Goal: Information Seeking & Learning: Learn about a topic

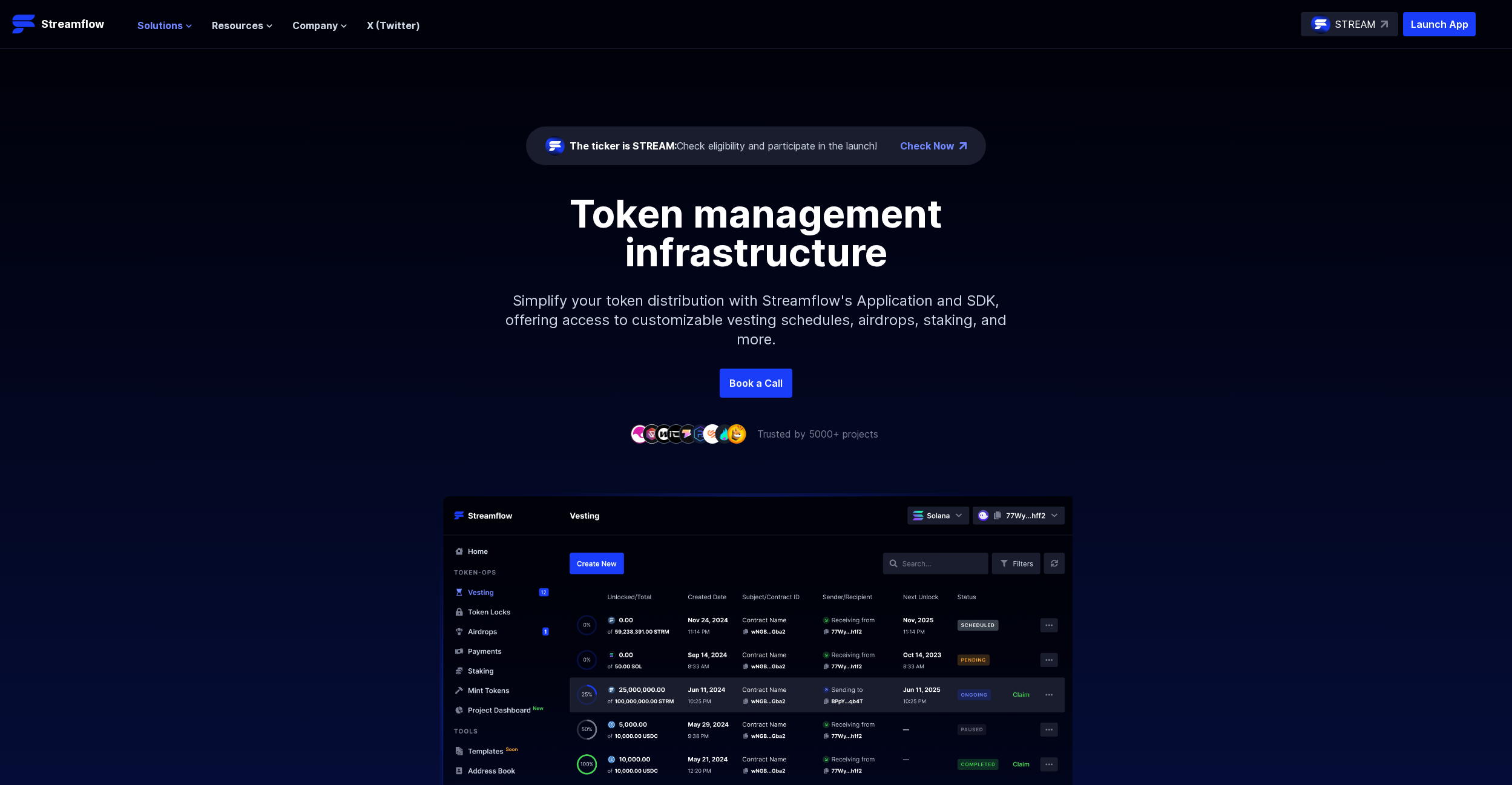
click at [169, 30] on span "Solutions" at bounding box center [160, 25] width 45 height 15
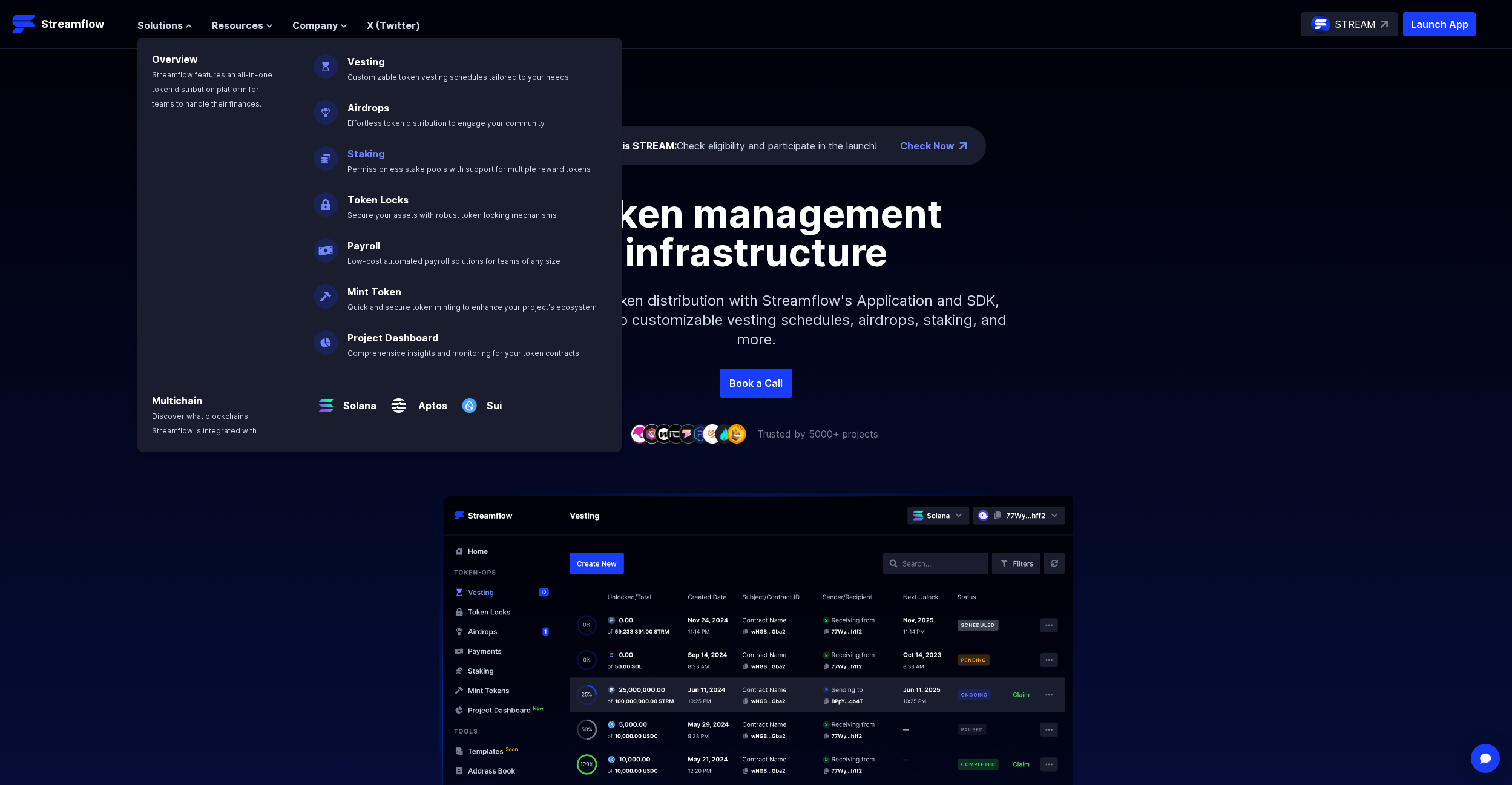
click at [395, 159] on p "Staking Permissionless stake pools with support for multiple reward tokens" at bounding box center [477, 156] width 275 height 38
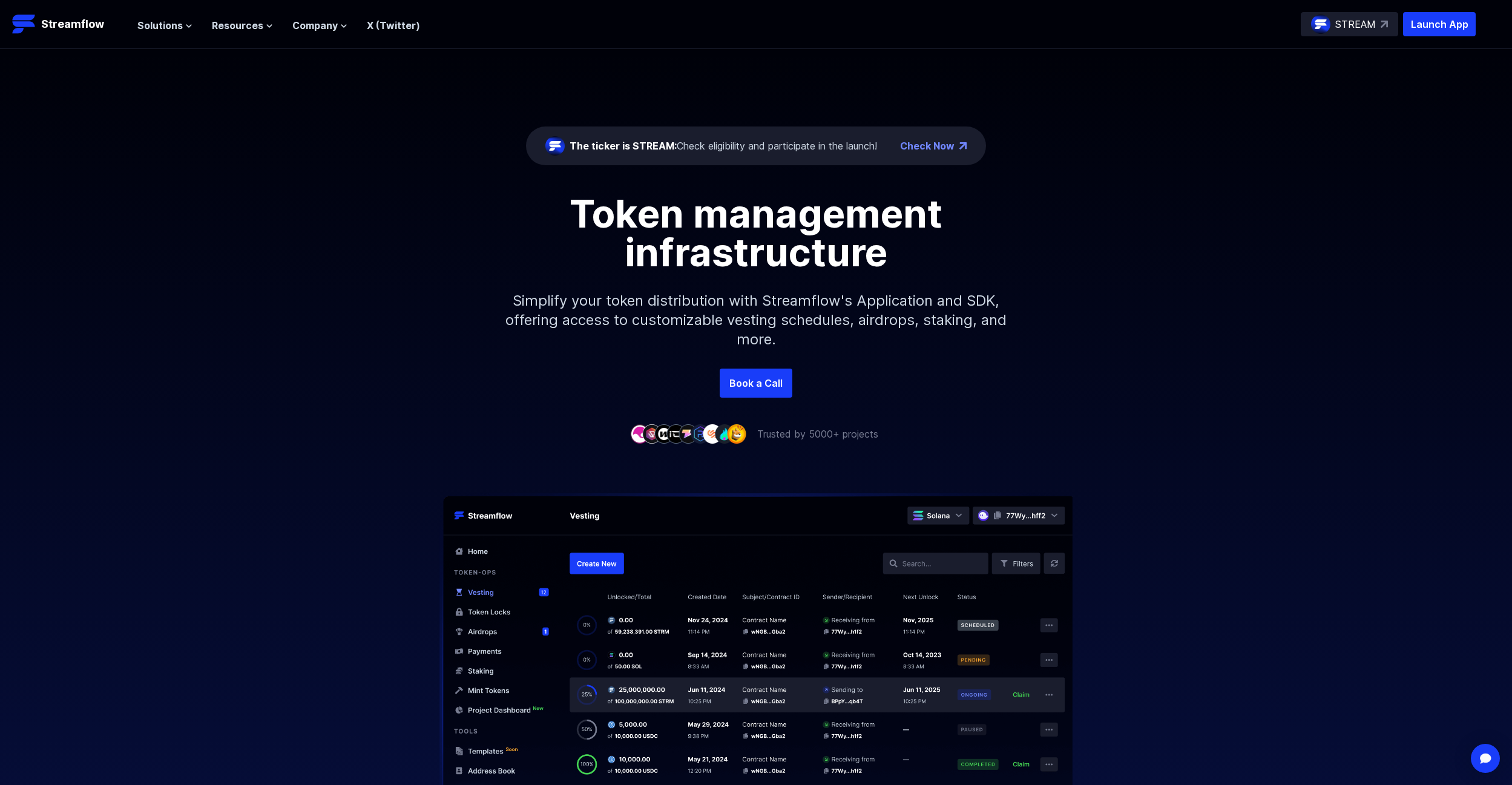
drag, startPoint x: 258, startPoint y: 23, endPoint x: 300, endPoint y: 85, distance: 74.9
click at [258, 27] on span "Resources" at bounding box center [238, 25] width 52 height 15
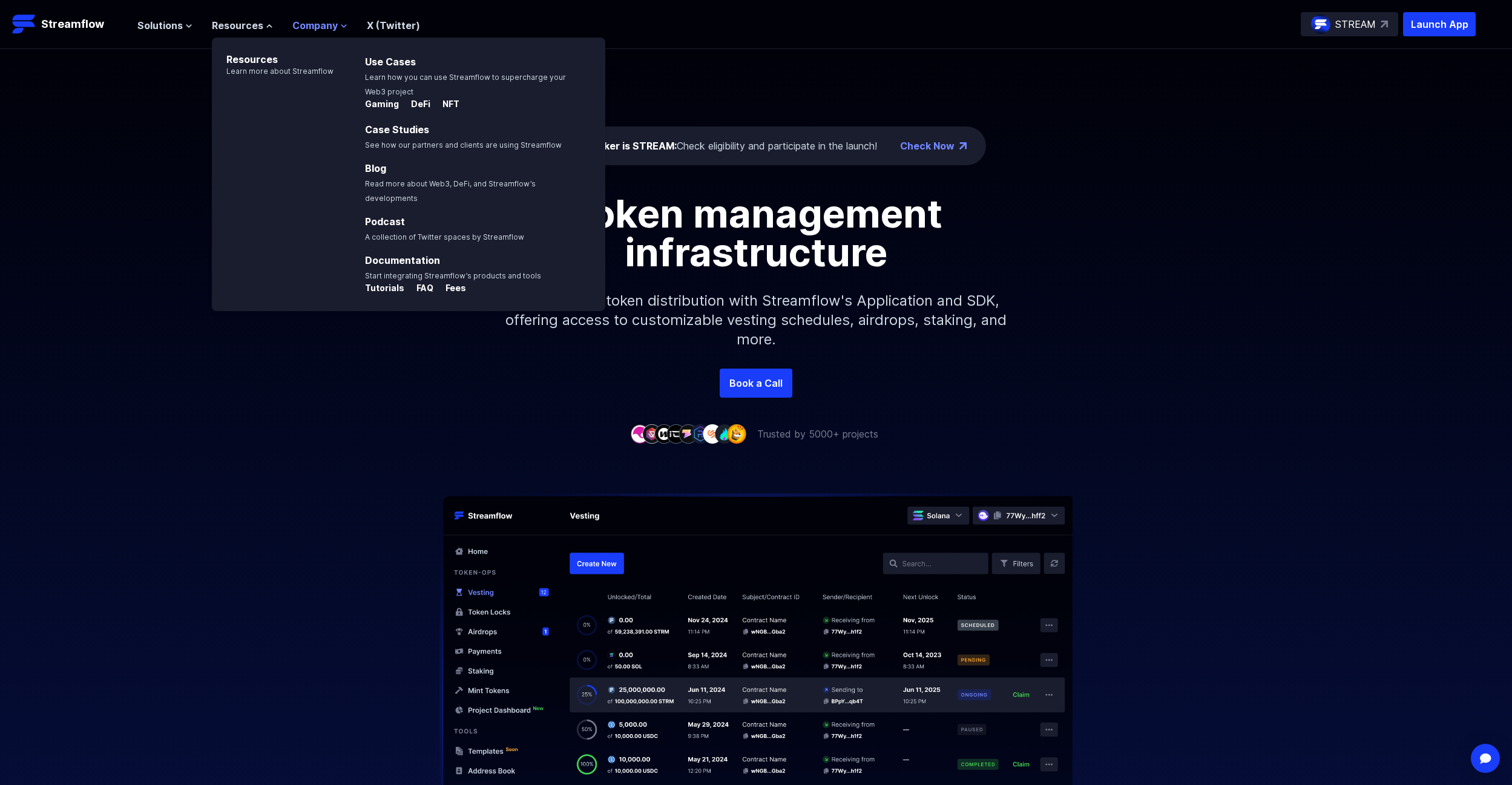
click at [322, 23] on span "Company" at bounding box center [315, 25] width 45 height 15
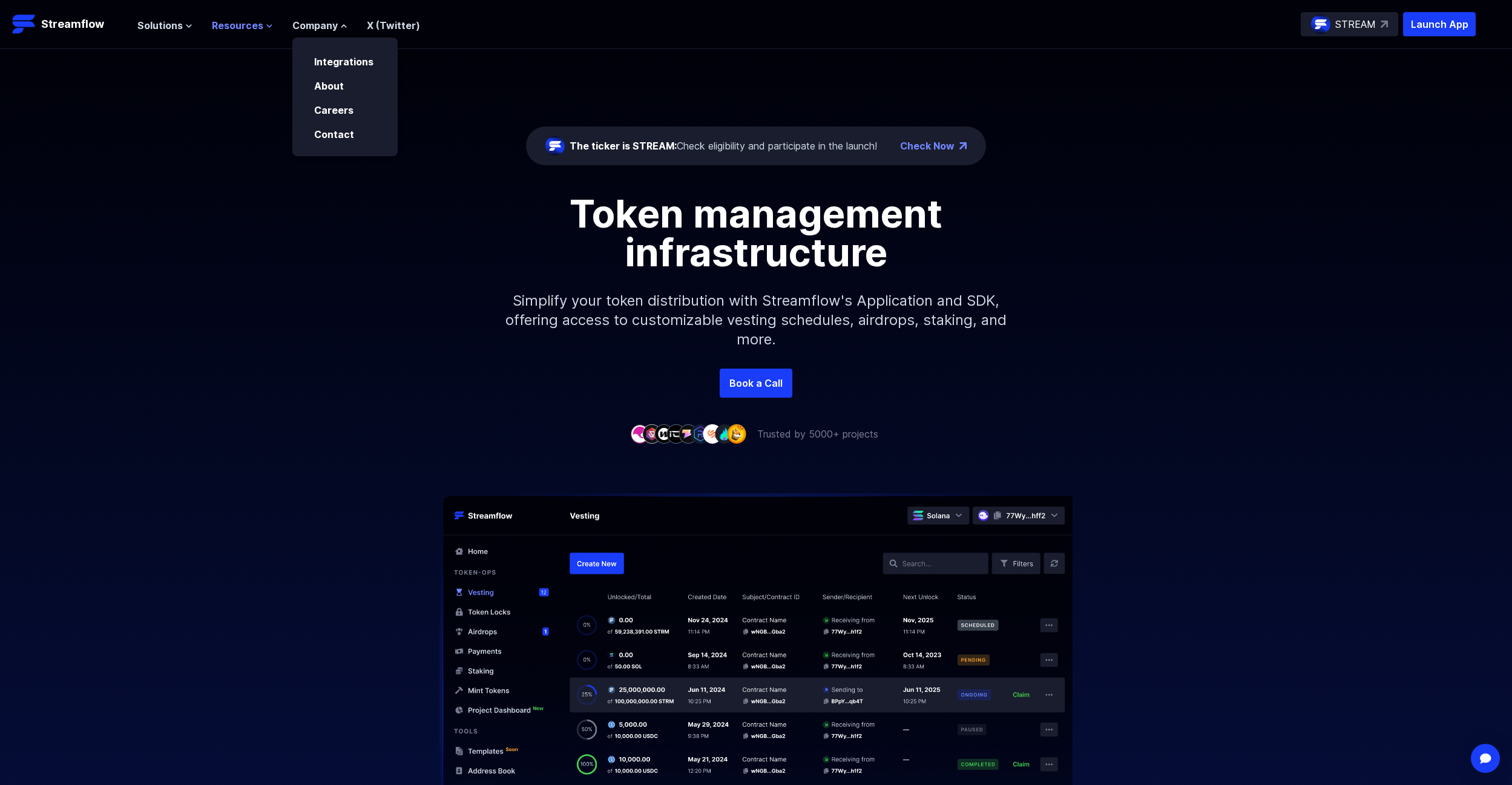
click at [236, 25] on span "Resources" at bounding box center [238, 25] width 52 height 15
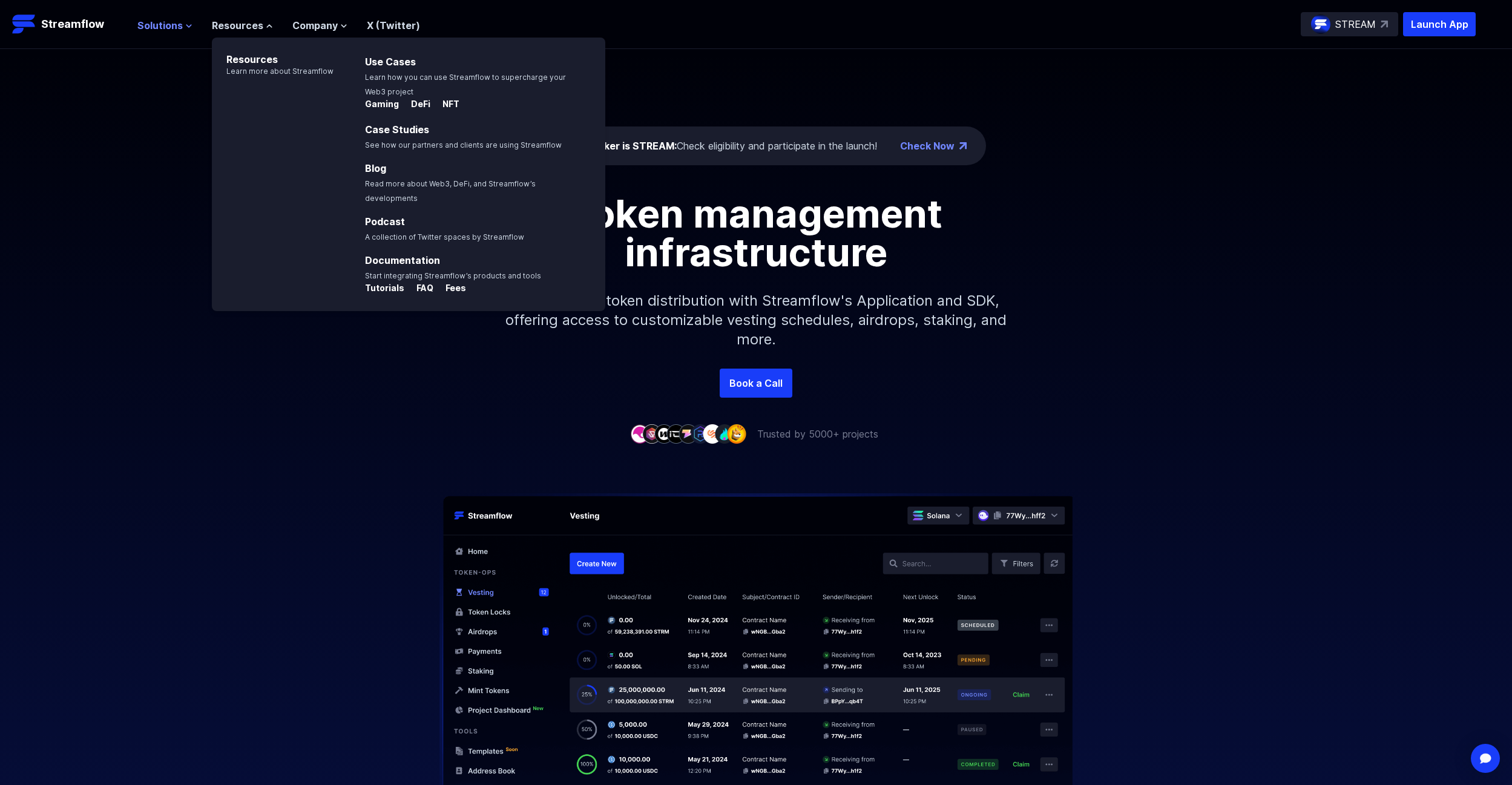
click at [168, 31] on span "Solutions" at bounding box center [160, 25] width 45 height 15
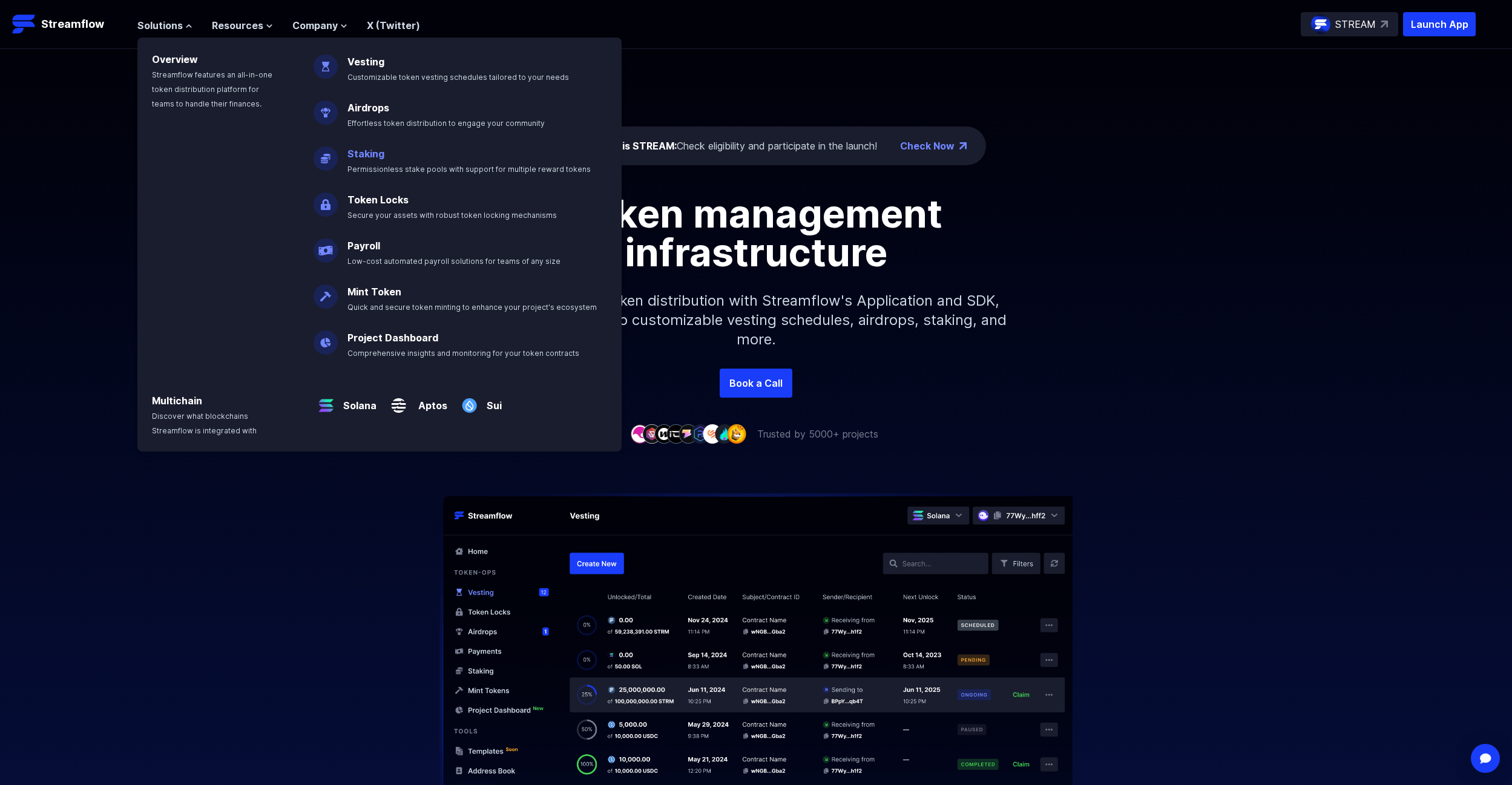
click at [351, 153] on link "Staking" at bounding box center [366, 153] width 37 height 12
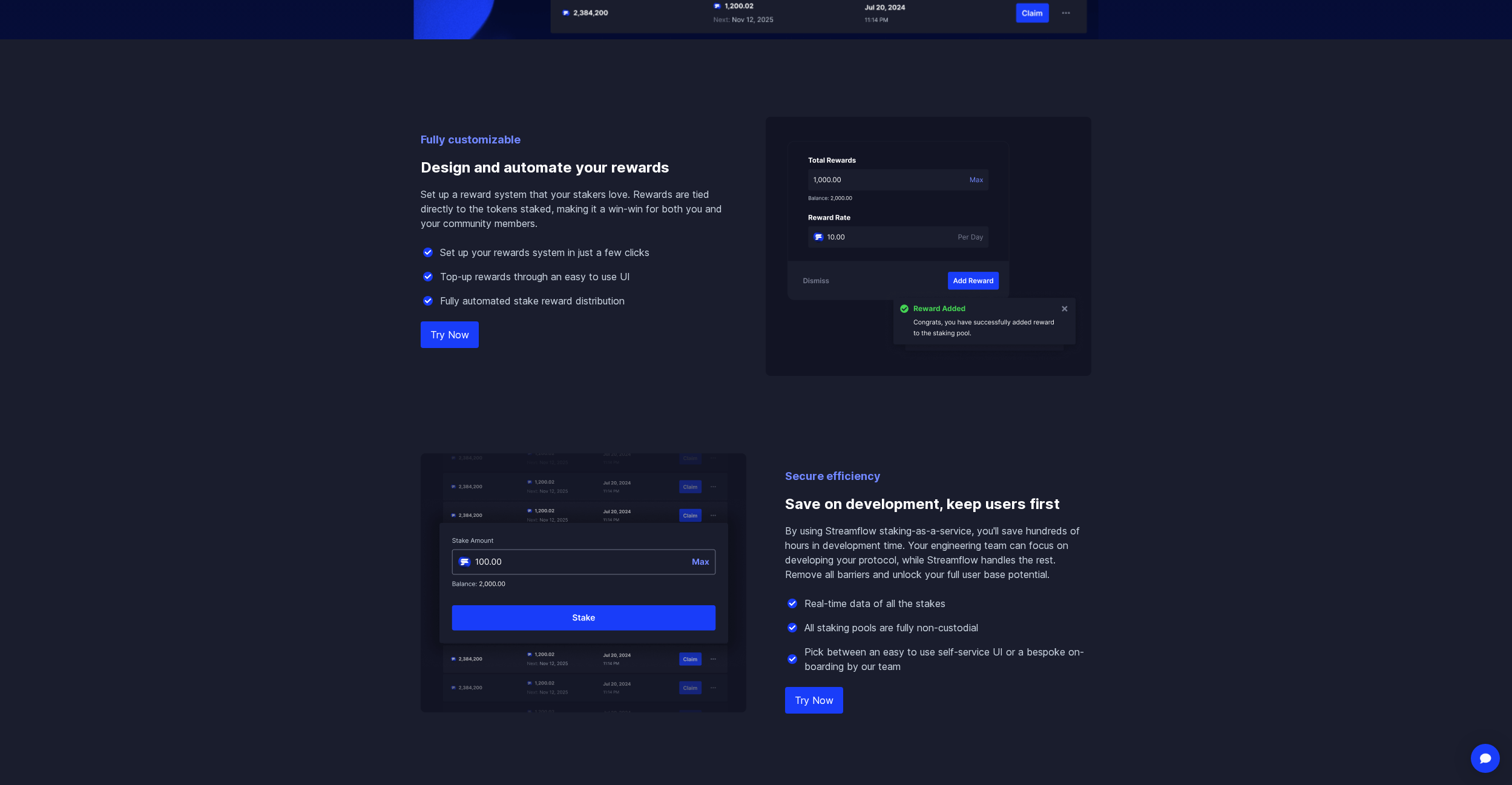
scroll to position [968, 0]
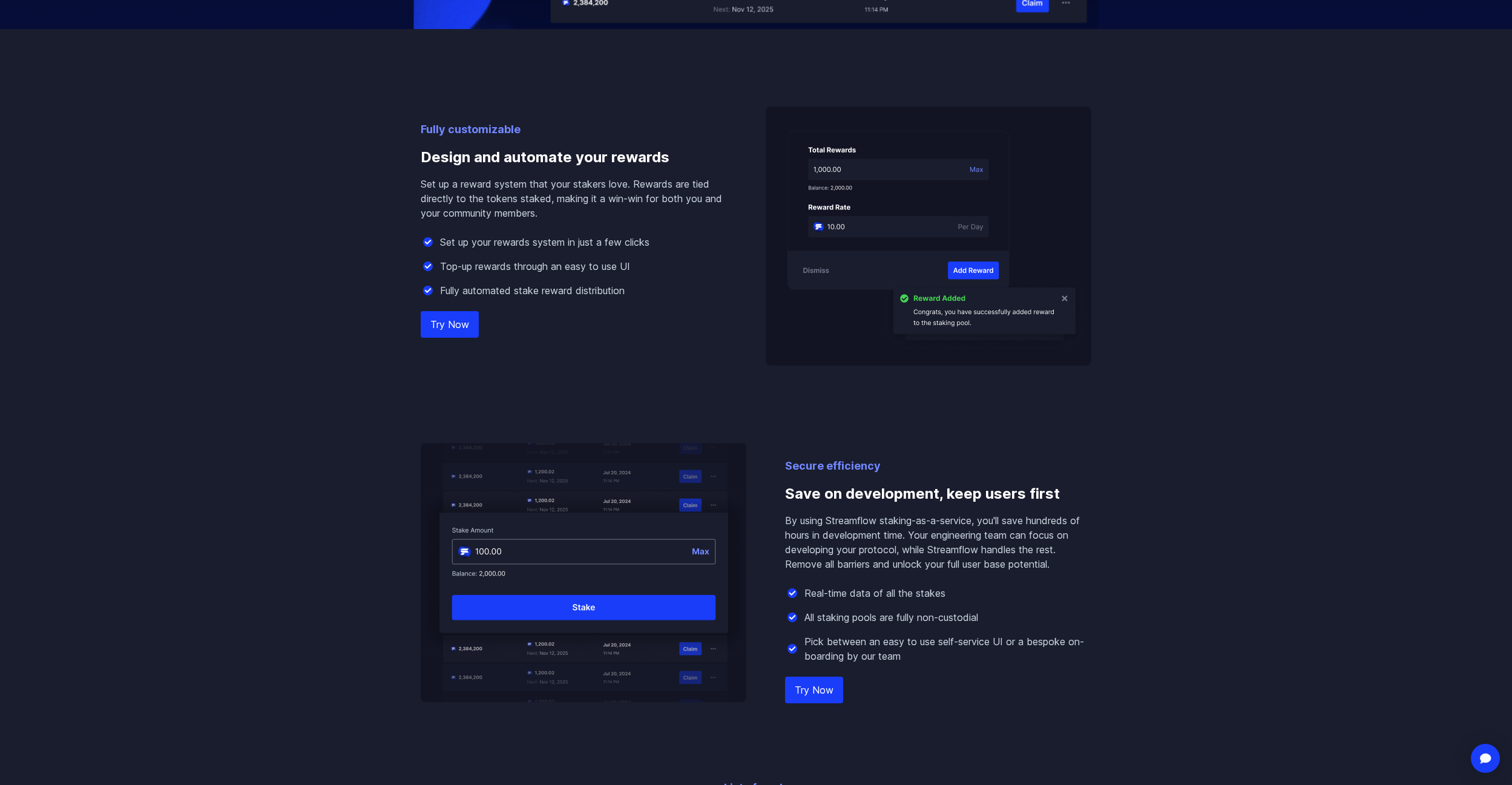
click at [480, 334] on div "Fully customizable Design and automate your rewards Set up a reward system that…" at bounding box center [573, 243] width 306 height 244
click at [475, 330] on link "Try Now" at bounding box center [449, 324] width 58 height 27
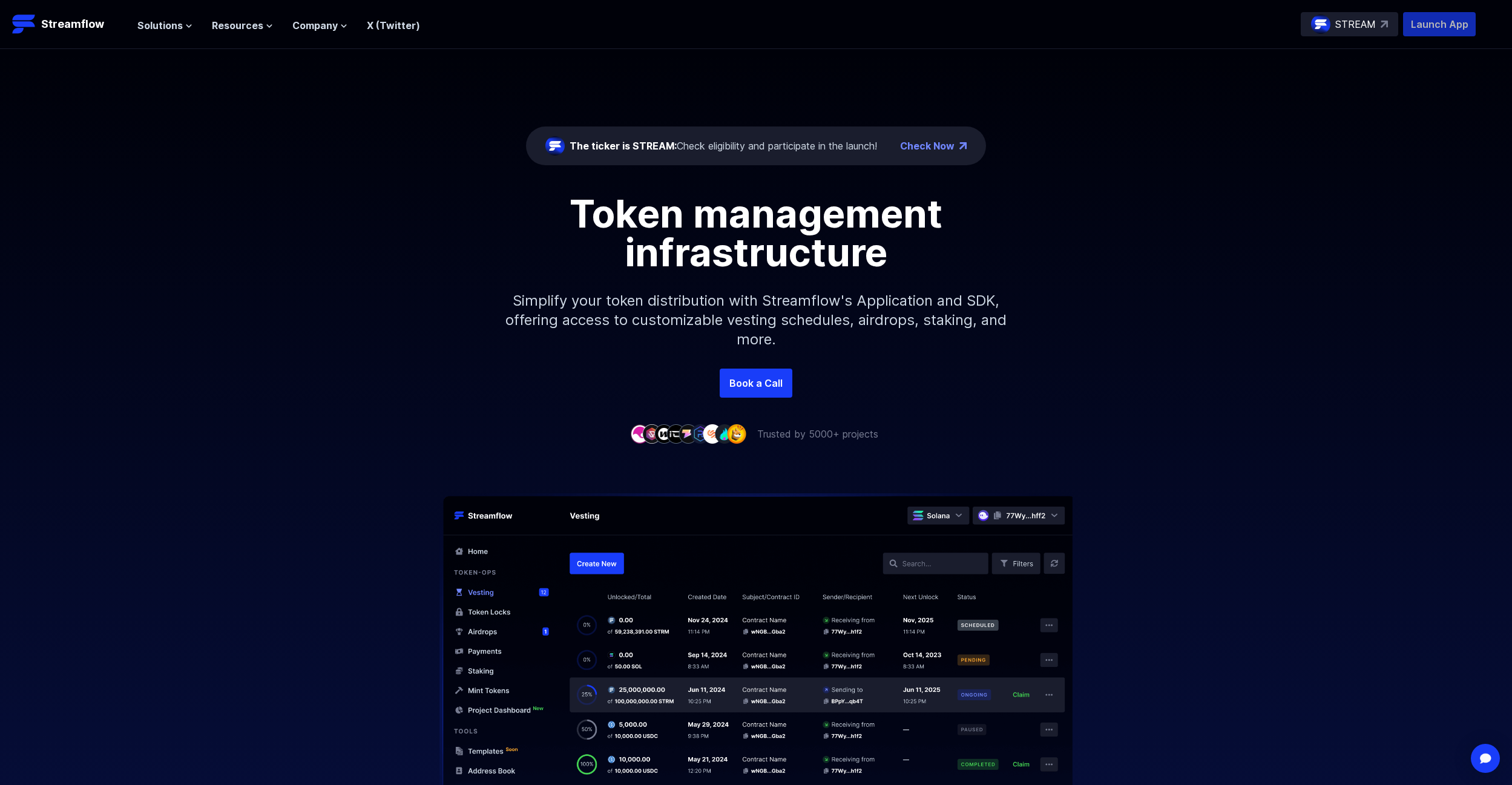
click at [1447, 28] on p "Launch App" at bounding box center [1439, 23] width 73 height 24
